Goal: Task Accomplishment & Management: Manage account settings

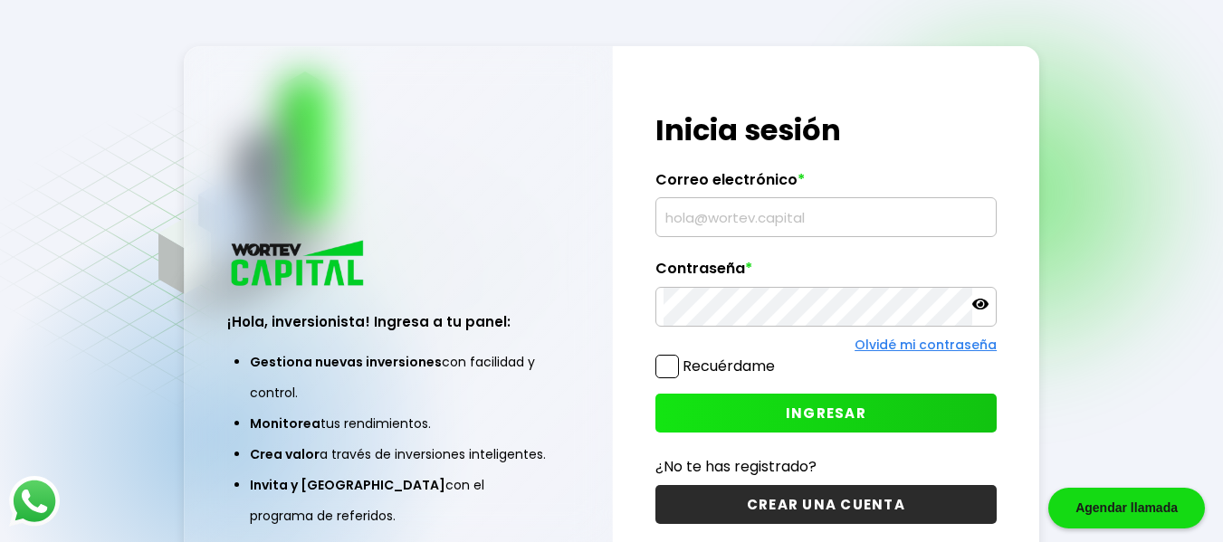
click at [956, 35] on div "Regresar ¡Hola, inversionista! Ingresa a tu panel: Gestiona nuevas inversiones …" at bounding box center [611, 316] width 1223 height 633
click at [686, 214] on input "text" at bounding box center [826, 217] width 325 height 38
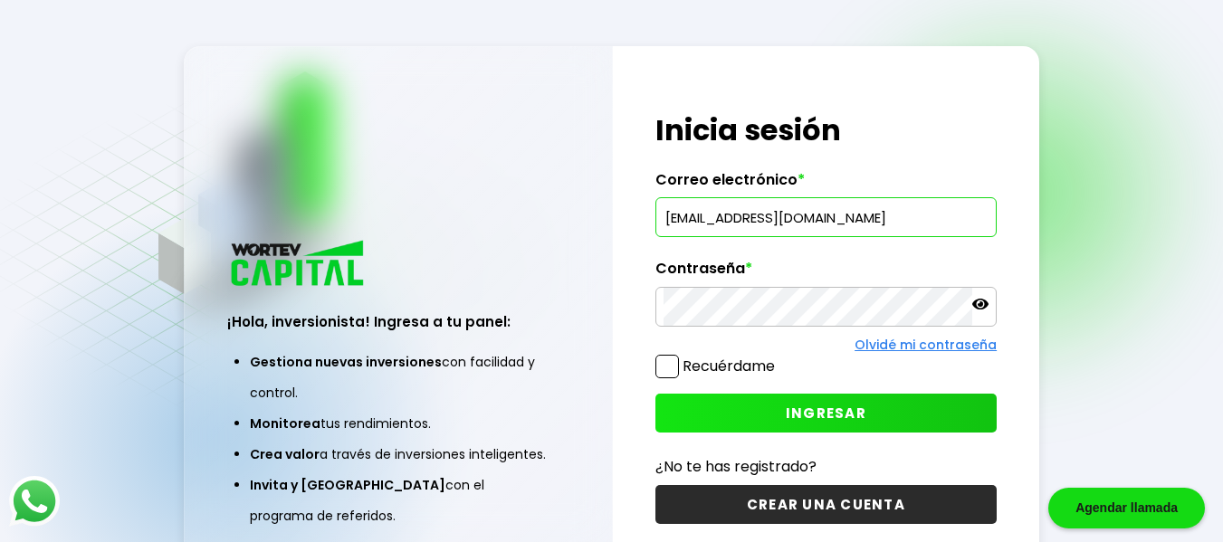
type input "[EMAIL_ADDRESS][DOMAIN_NAME]"
click at [767, 415] on button "INGRESAR" at bounding box center [826, 413] width 341 height 39
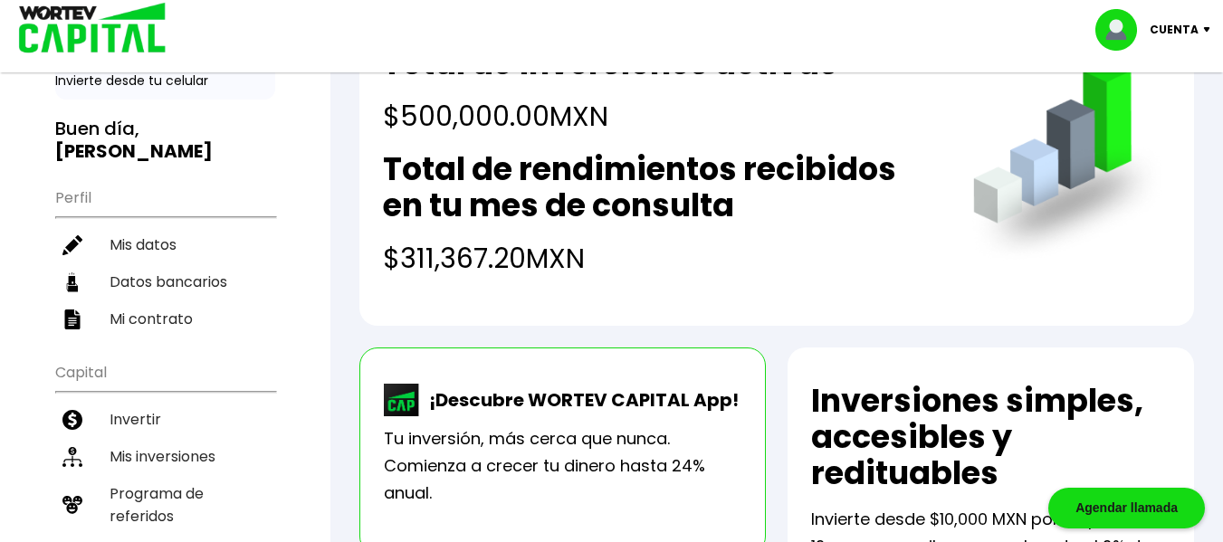
scroll to position [109, 0]
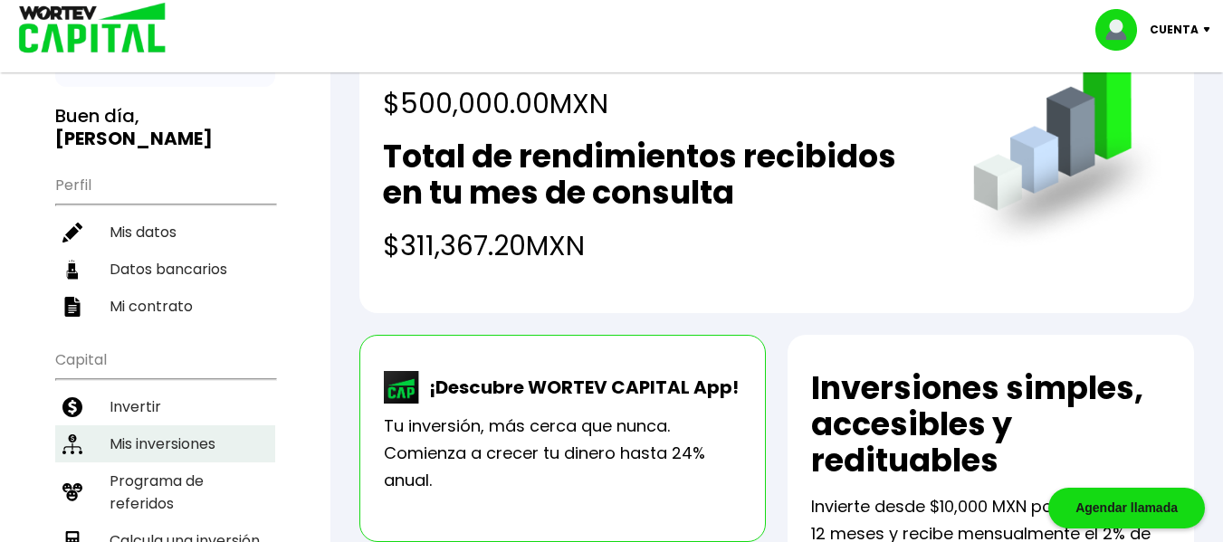
click at [174, 426] on li "Mis inversiones" at bounding box center [165, 444] width 220 height 37
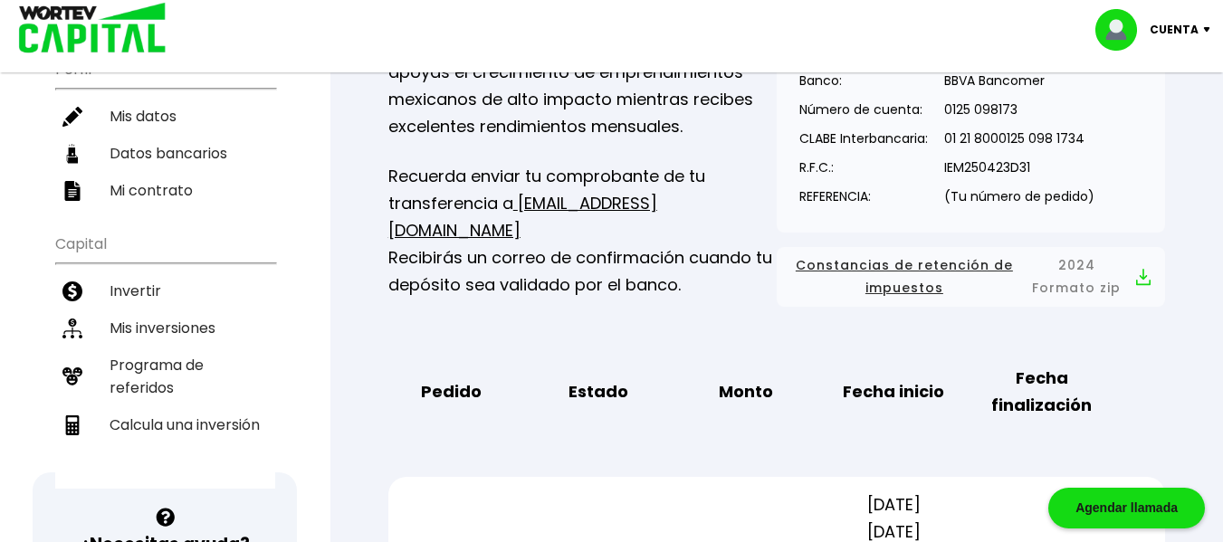
scroll to position [149, 0]
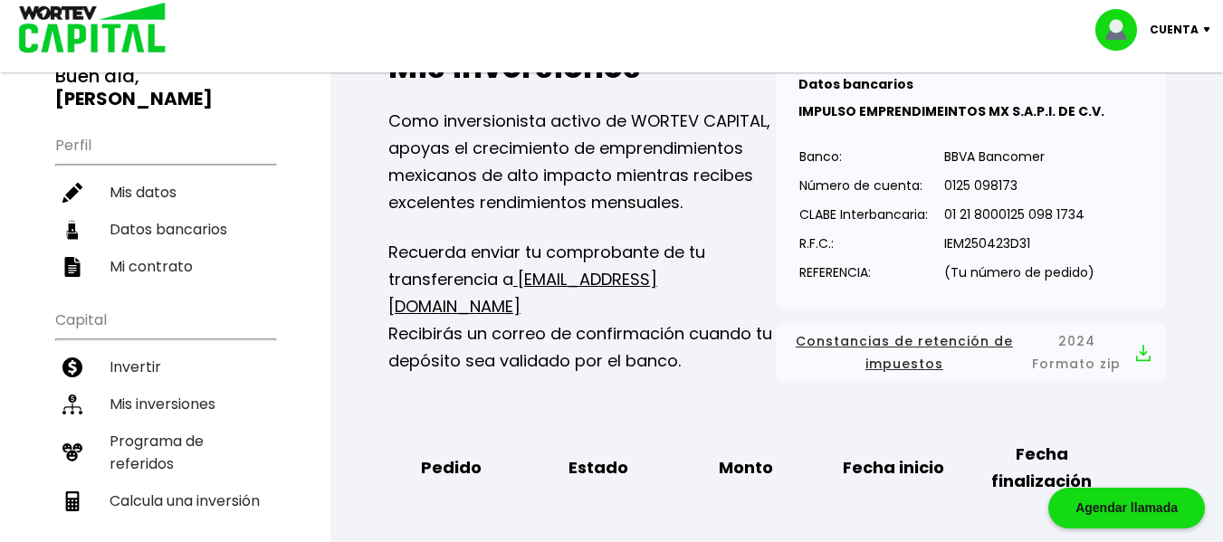
click at [1177, 35] on p "Cuenta" at bounding box center [1174, 29] width 49 height 27
click at [1131, 118] on li "Cerrar sesión" at bounding box center [1155, 120] width 145 height 37
